Goal: Obtain resource: Download file/media

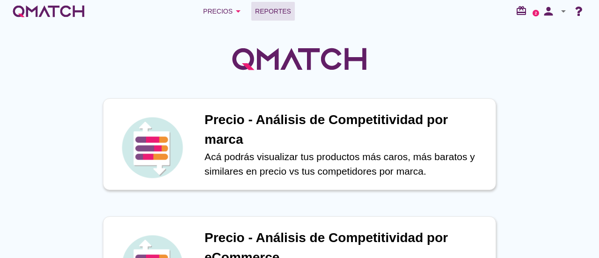
click at [284, 14] on span "Reportes" at bounding box center [273, 11] width 36 height 11
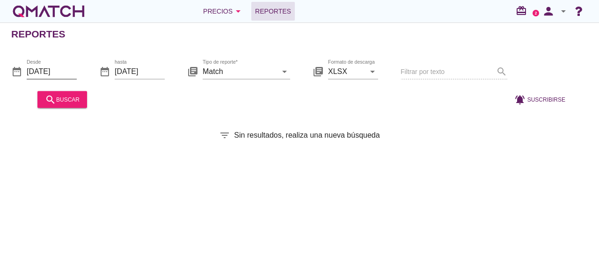
click at [52, 73] on input "[DATE]" at bounding box center [52, 71] width 50 height 15
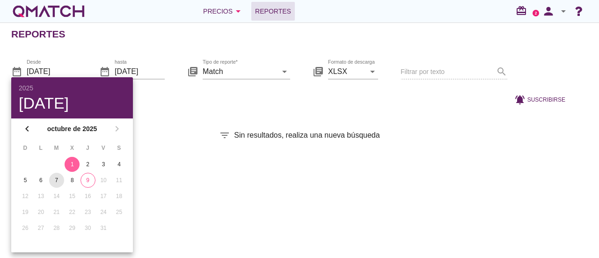
click at [54, 180] on div "7" at bounding box center [56, 180] width 15 height 8
type input "[DATE]"
click at [432, 174] on div "Reportes date_range Desde [DATE] date_range hasta [DATE] library_books Tipo de …" at bounding box center [299, 139] width 599 height 235
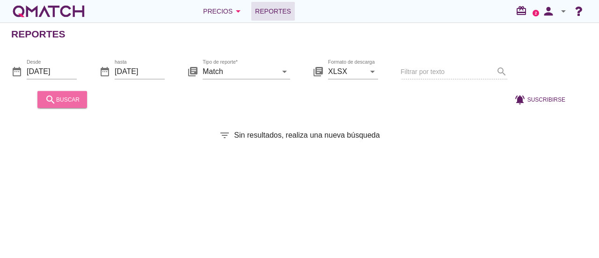
click at [53, 94] on icon "search" at bounding box center [50, 99] width 11 height 11
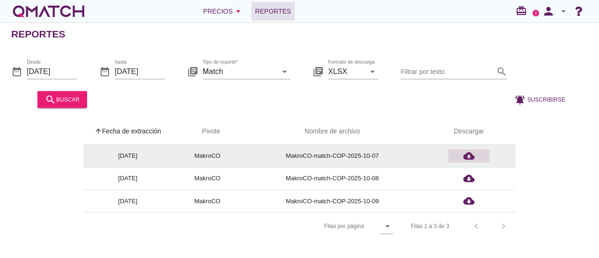
click at [469, 156] on icon "cloud_download" at bounding box center [468, 155] width 11 height 11
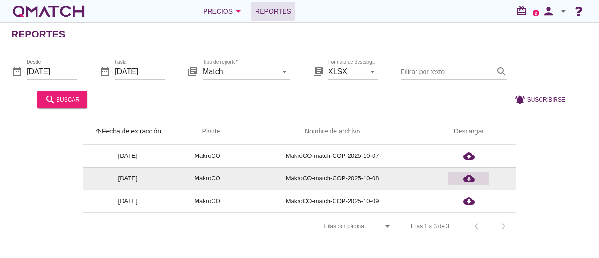
click at [467, 179] on icon "cloud_download" at bounding box center [468, 178] width 11 height 11
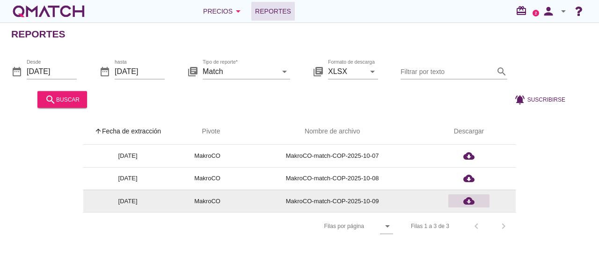
click at [468, 200] on icon "cloud_download" at bounding box center [468, 200] width 11 height 11
